Goal: Task Accomplishment & Management: Manage account settings

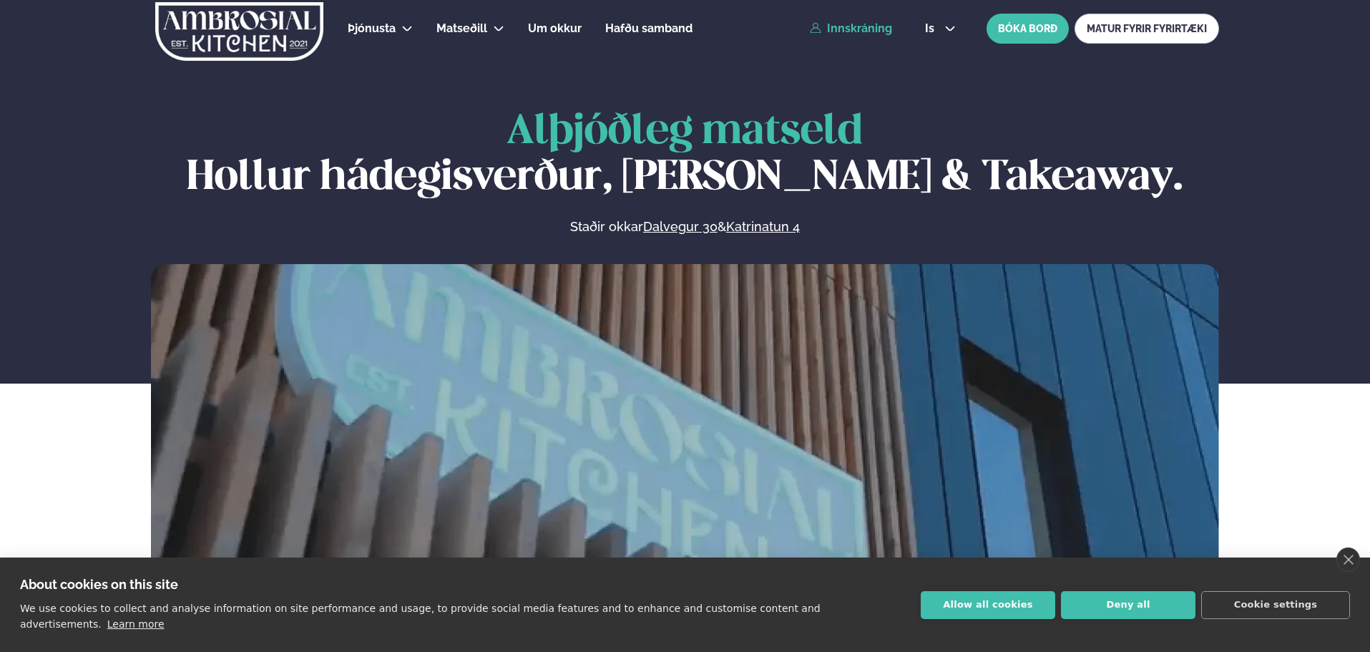
click at [868, 32] on link "Innskráning" at bounding box center [851, 28] width 82 height 13
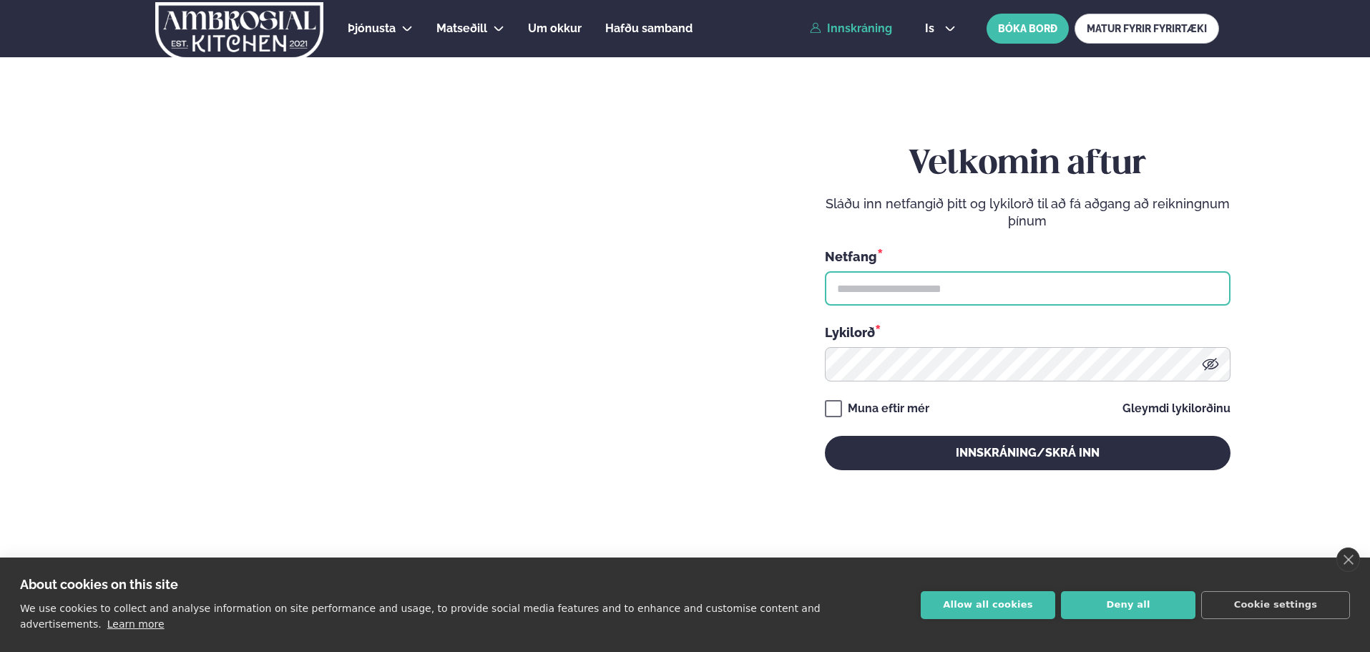
click at [915, 275] on input "text" at bounding box center [1027, 288] width 405 height 34
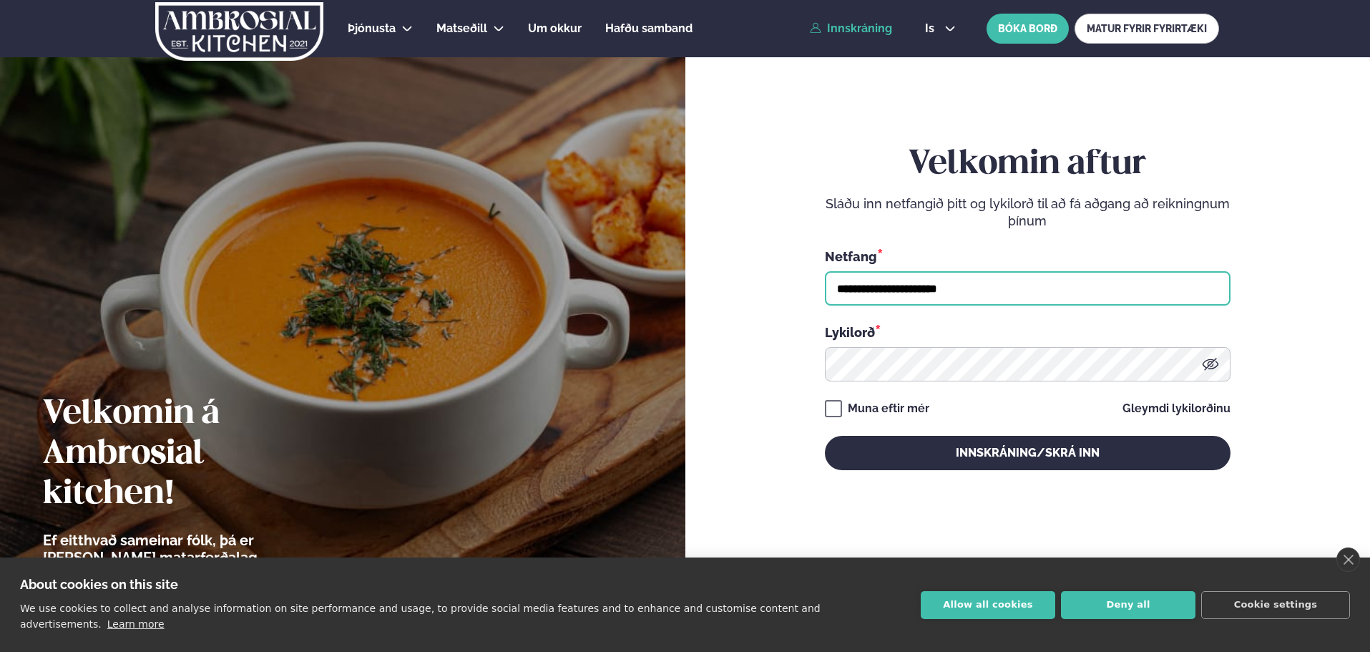
type input "**********"
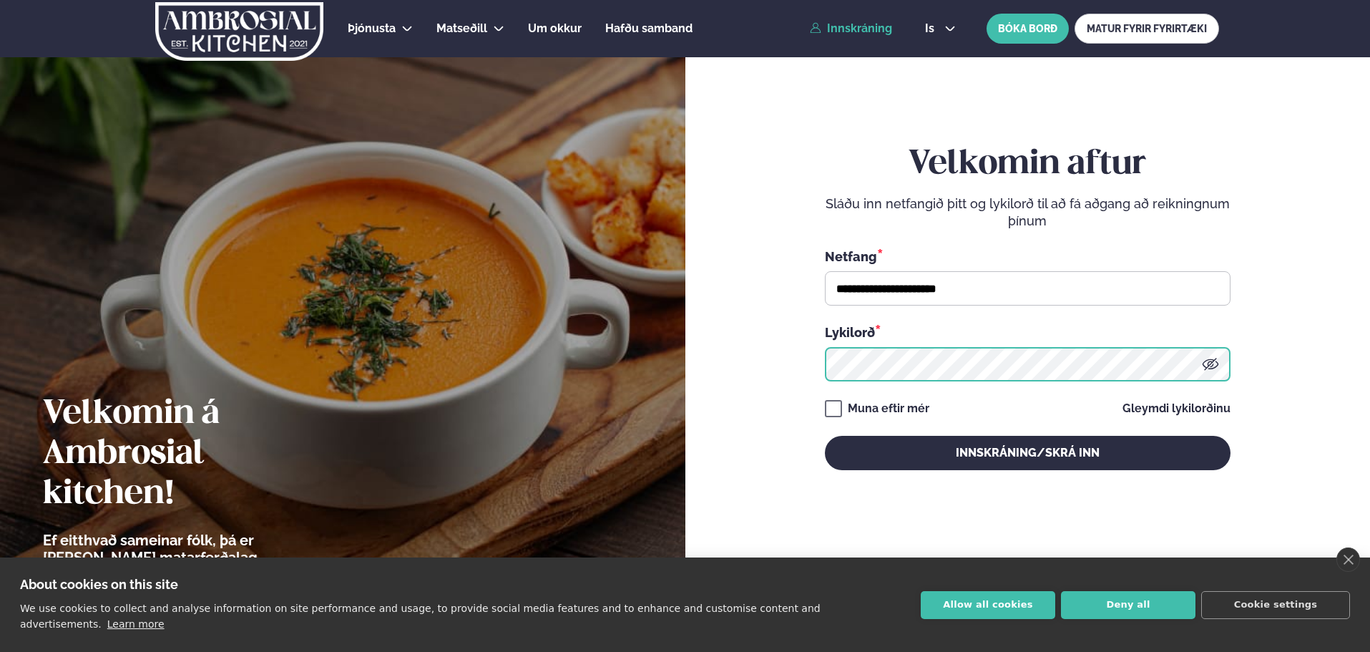
click at [825, 436] on button "Innskráning/Skrá inn" at bounding box center [1027, 453] width 405 height 34
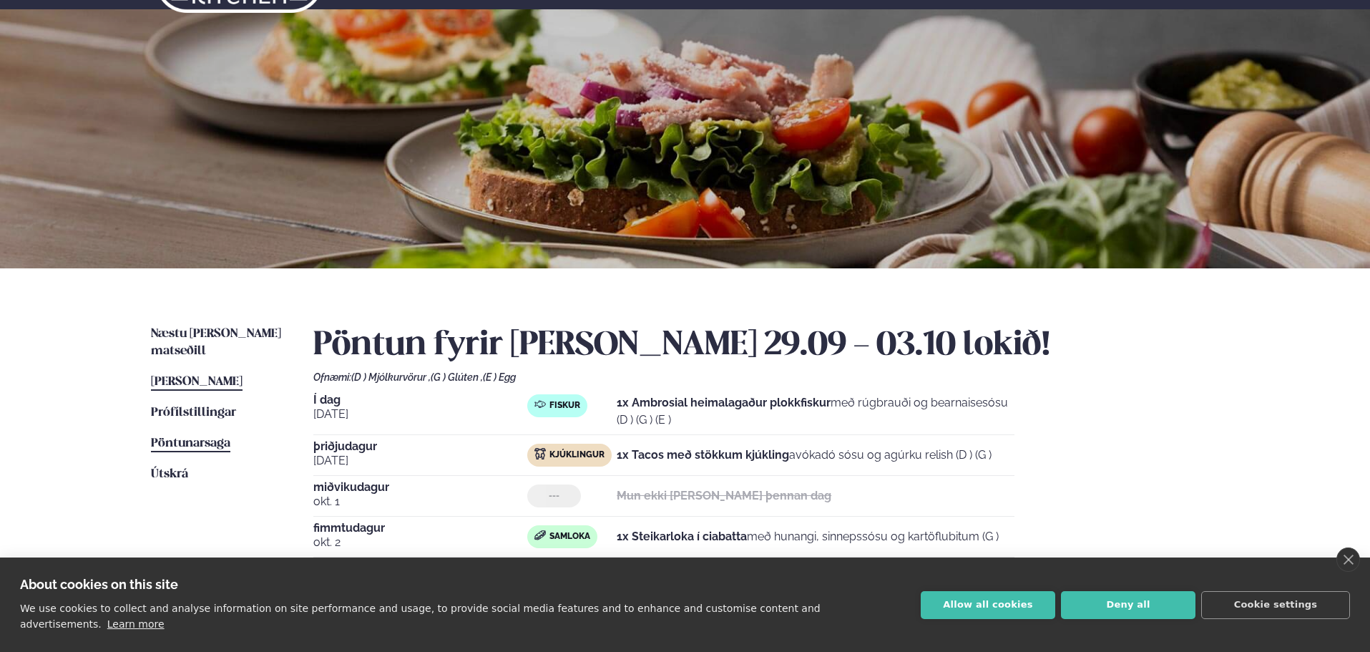
scroll to position [72, 0]
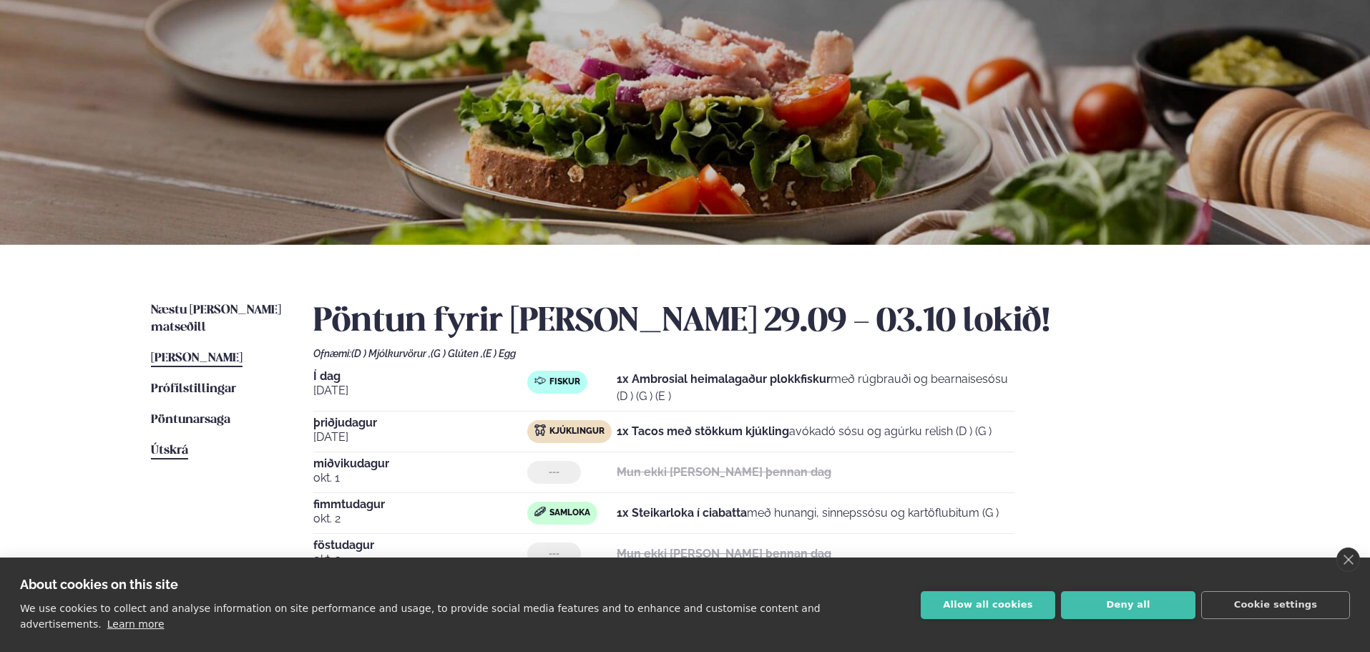
click at [178, 444] on span "Útskrá" at bounding box center [169, 450] width 37 height 12
